Goal: Task Accomplishment & Management: Use online tool/utility

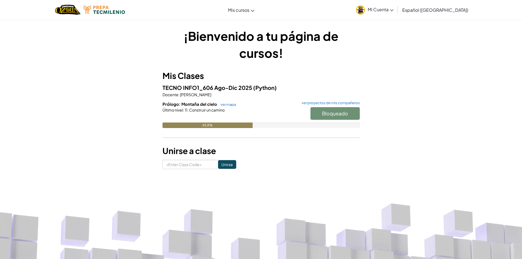
click at [333, 115] on div "Bloqueado" at bounding box center [332, 114] width 55 height 15
click at [220, 105] on link "ver mapa" at bounding box center [227, 104] width 18 height 4
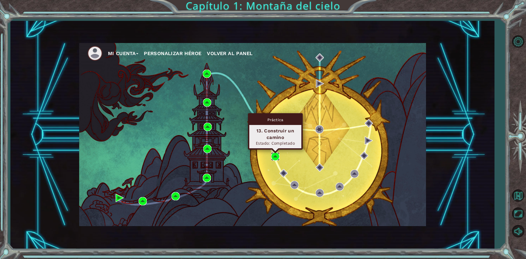
click at [277, 158] on img at bounding box center [275, 156] width 8 height 8
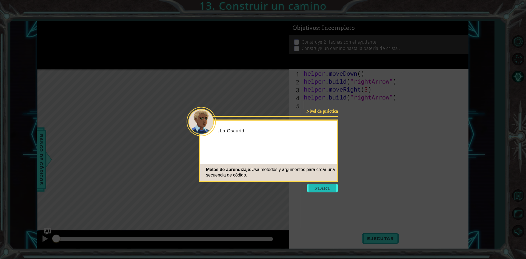
click at [309, 188] on button "Start" at bounding box center [322, 188] width 31 height 9
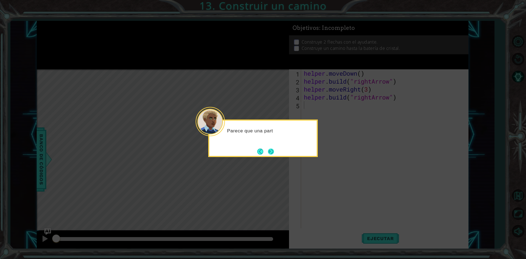
click at [272, 150] on button "Next" at bounding box center [271, 152] width 6 height 6
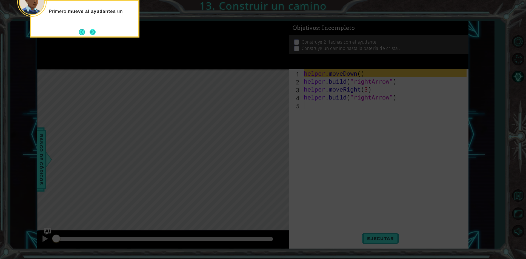
click at [92, 35] on button "Next" at bounding box center [93, 32] width 6 height 6
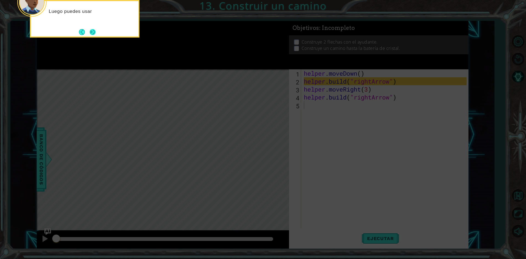
click at [91, 31] on button "Next" at bounding box center [93, 32] width 6 height 6
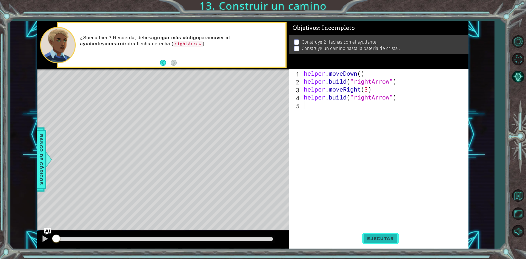
click at [377, 235] on button "Ejecutar" at bounding box center [381, 239] width 38 height 18
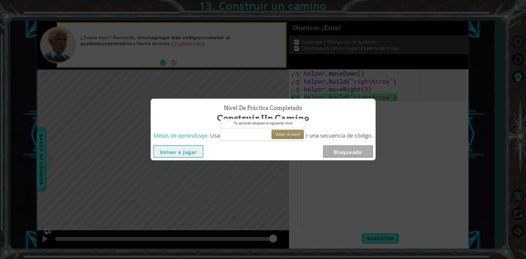
click at [168, 151] on button "Volver a jugar" at bounding box center [179, 151] width 50 height 12
